Goal: Navigation & Orientation: Find specific page/section

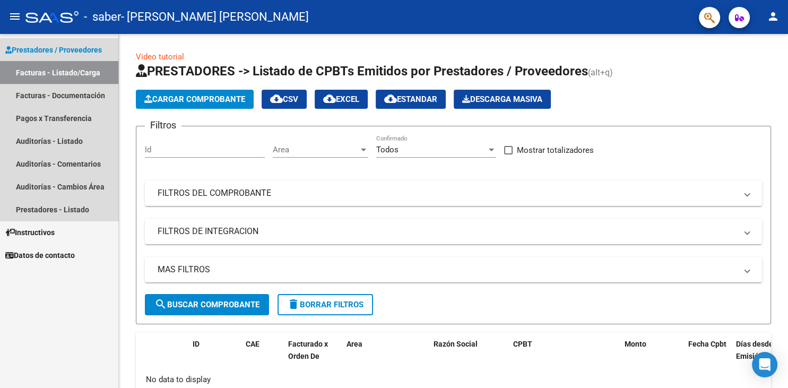
click at [73, 74] on link "Facturas - Listado/Carga" at bounding box center [59, 72] width 118 height 23
click at [83, 101] on link "Facturas - Documentación" at bounding box center [59, 95] width 118 height 23
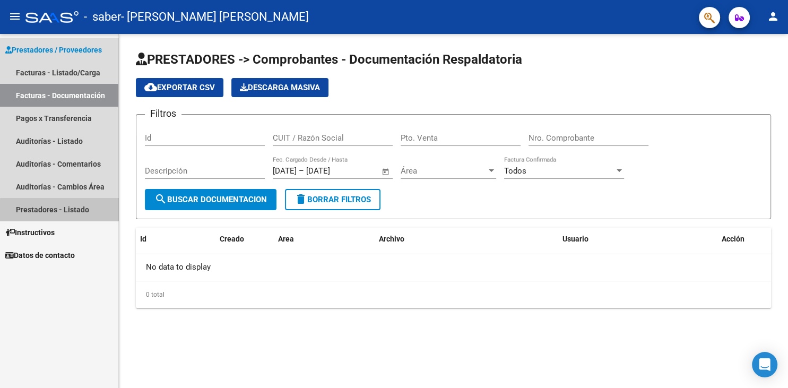
click at [76, 211] on link "Prestadores - Listado" at bounding box center [59, 209] width 118 height 23
